Goal: Transaction & Acquisition: Purchase product/service

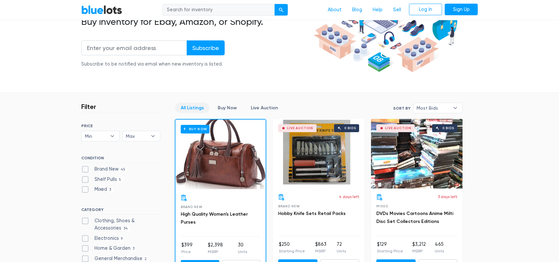
scroll to position [66, 0]
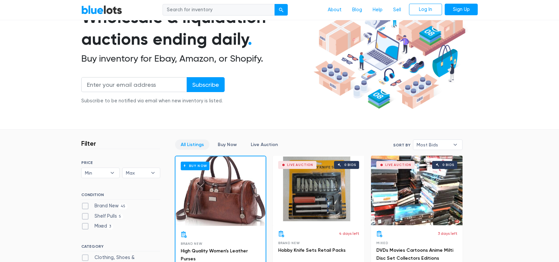
click at [429, 147] on span "Most Bids" at bounding box center [433, 145] width 33 height 10
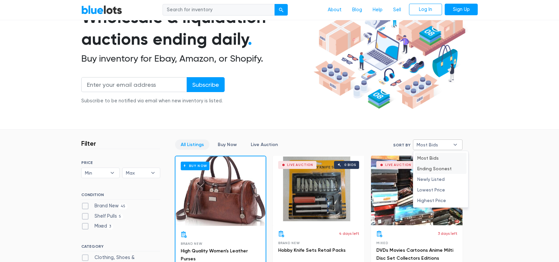
click at [432, 166] on li "Ending Soonest" at bounding box center [441, 168] width 52 height 11
select select "ending_soonest"
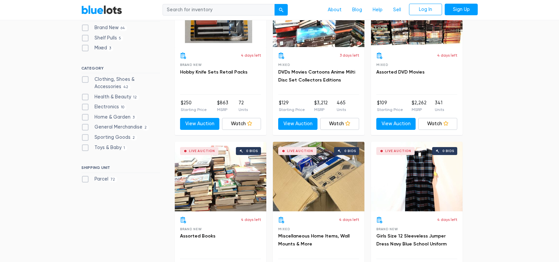
scroll to position [178, 0]
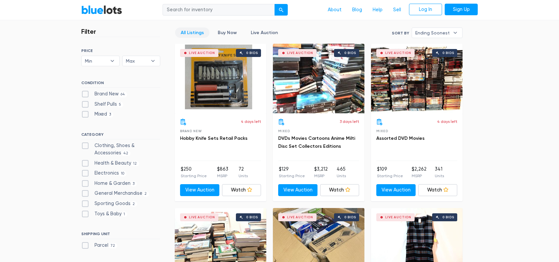
click at [317, 141] on h3 "DVDs Movies Cartoons Anime Milti Disc Set Collectors Editions" at bounding box center [318, 142] width 81 height 16
click at [321, 139] on link "DVDs Movies Cartoons Anime Milti Disc Set Collectors Editions" at bounding box center [316, 142] width 77 height 14
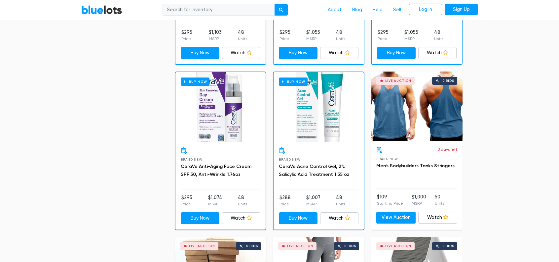
scroll to position [1269, 0]
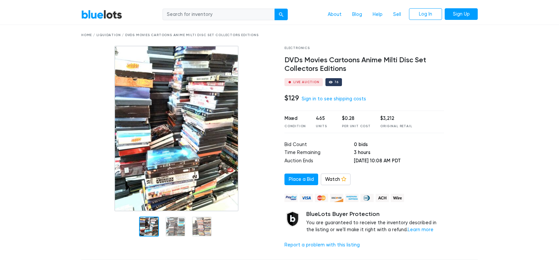
scroll to position [33, 0]
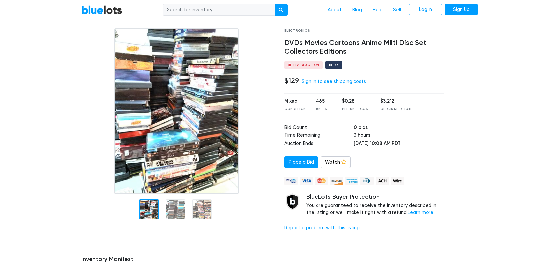
drag, startPoint x: 152, startPoint y: 112, endPoint x: 156, endPoint y: 114, distance: 4.5
drag, startPoint x: 196, startPoint y: 69, endPoint x: 188, endPoint y: 68, distance: 8.0
